Goal: Transaction & Acquisition: Download file/media

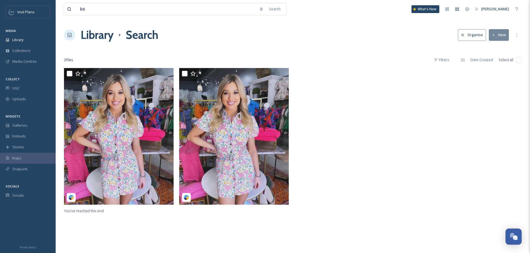
type input "k"
click at [102, 9] on input at bounding box center [159, 9] width 164 height 12
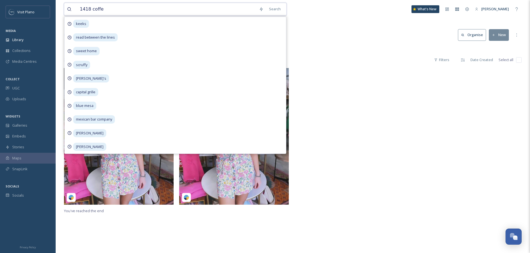
type input "1418 coffee"
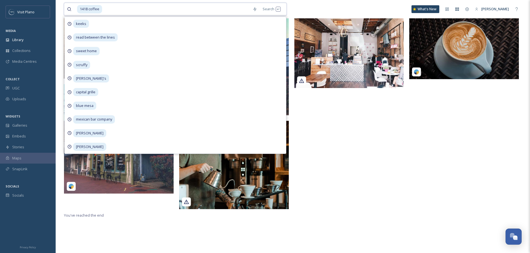
scroll to position [68, 0]
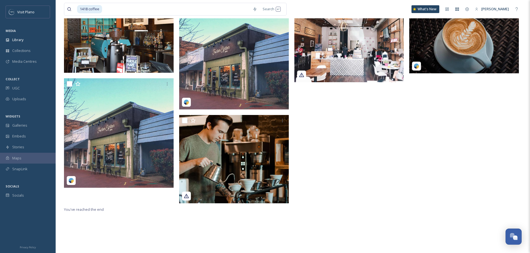
click at [355, 172] on div at bounding box center [350, 103] width 112 height 206
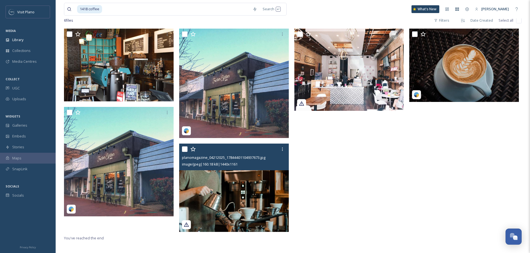
scroll to position [0, 0]
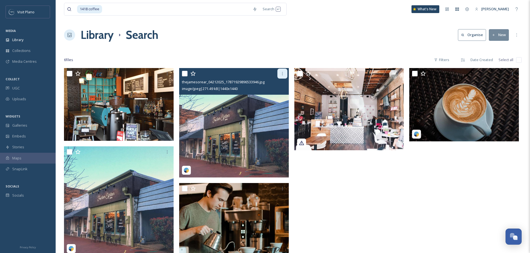
click at [284, 77] on div at bounding box center [282, 74] width 10 height 10
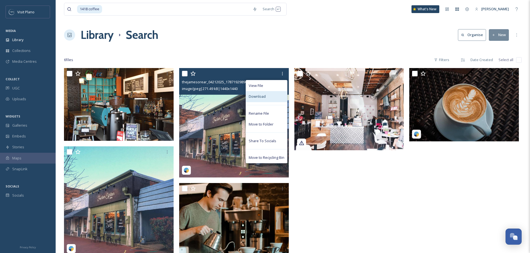
click at [265, 100] on div "Download" at bounding box center [266, 96] width 41 height 11
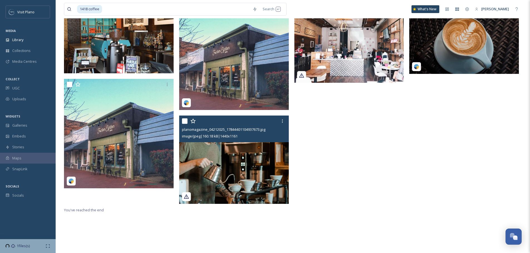
scroll to position [68, 0]
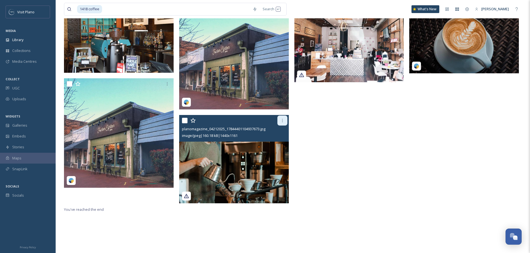
click at [281, 121] on icon at bounding box center [282, 120] width 4 height 4
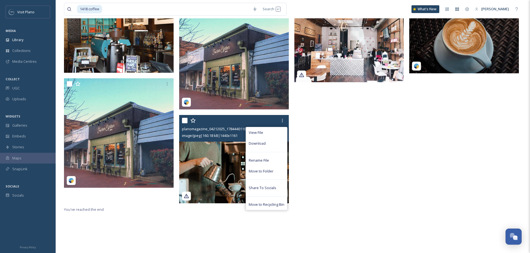
drag, startPoint x: 275, startPoint y: 145, endPoint x: 278, endPoint y: 139, distance: 8.0
click at [275, 145] on div "Download" at bounding box center [266, 143] width 41 height 11
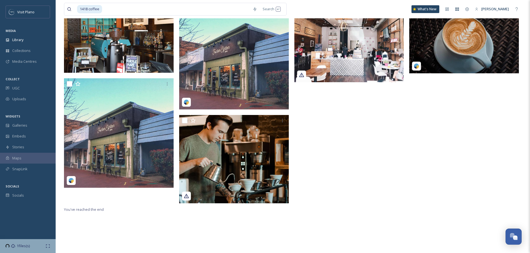
scroll to position [0, 0]
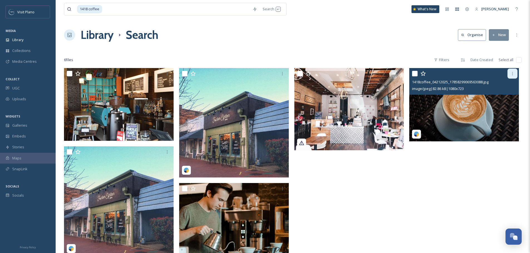
click at [514, 76] on div at bounding box center [512, 74] width 10 height 10
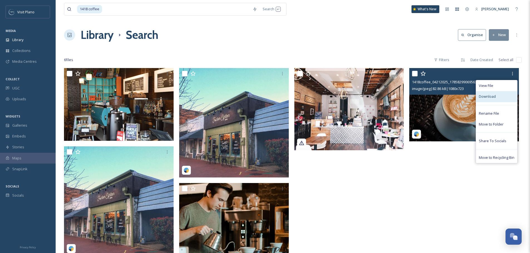
click at [496, 102] on div "Download" at bounding box center [496, 96] width 41 height 11
